Goal: Information Seeking & Learning: Learn about a topic

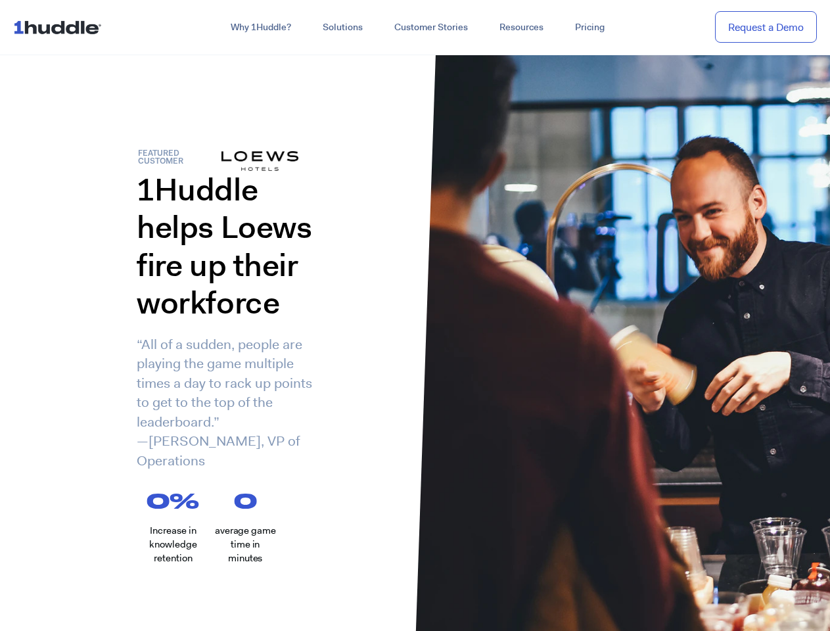
click at [415, 315] on div "1Huddle helps Loews fire up their workforce “All of a sudden, people are playin…" at bounding box center [207, 330] width 415 height 319
click at [260, 28] on link "Why 1Huddle?" at bounding box center [261, 28] width 92 height 24
click at [342, 28] on link "Solutions" at bounding box center [343, 28] width 72 height 24
click at [520, 28] on link "Resources" at bounding box center [522, 28] width 76 height 24
